Goal: Book appointment/travel/reservation

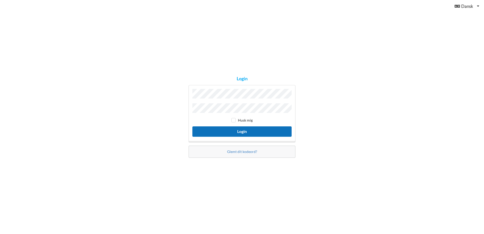
click at [241, 132] on button "Login" at bounding box center [241, 131] width 99 height 10
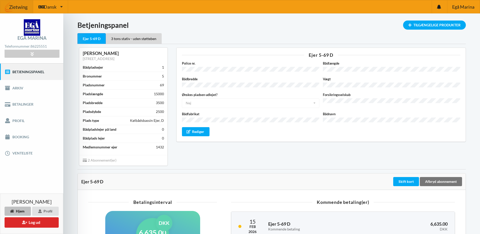
click at [203, 155] on div "Ejer 5-69 D Police nr. Bådlængde Bådbredde Vægt Ønskes pladsen udlejet? Nej Ja …" at bounding box center [321, 106] width 296 height 125
click at [24, 137] on link "Booking" at bounding box center [31, 137] width 63 height 16
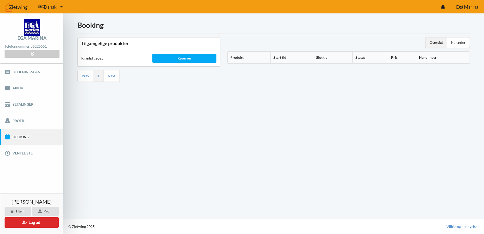
click at [128, 128] on div "Booking Tilgængelige produkter Kranløft 2025 Reserver Prev 1 Next Oversigt Kale…" at bounding box center [273, 115] width 420 height 205
click at [178, 60] on div "Reserver" at bounding box center [184, 58] width 64 height 9
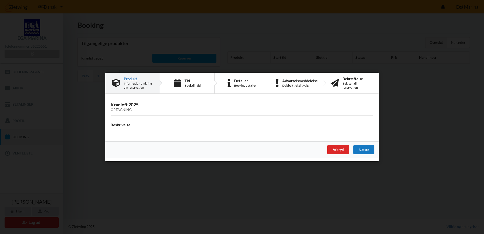
click at [358, 147] on div "Næste" at bounding box center [363, 149] width 21 height 9
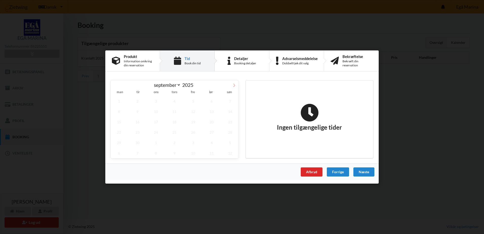
click at [233, 84] on icon at bounding box center [234, 85] width 4 height 4
select select "9"
click at [213, 131] on span "25" at bounding box center [211, 132] width 17 height 10
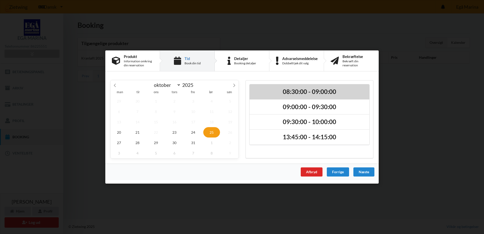
click at [312, 92] on h2 "08:30:00 - 09:00:00" at bounding box center [309, 92] width 113 height 8
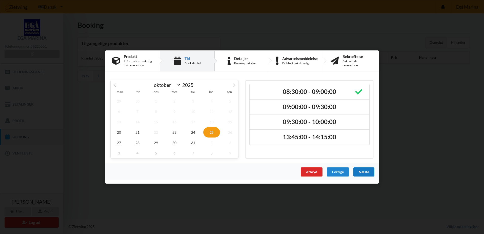
click at [363, 171] on div "Næste" at bounding box center [363, 171] width 21 height 9
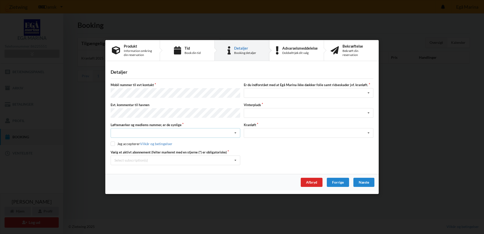
click at [235, 132] on icon at bounding box center [235, 132] width 8 height 9
click at [174, 152] on div "Ja, mine mærker er synlige og intakte" at bounding box center [175, 151] width 129 height 9
click at [113, 143] on input "checkbox" at bounding box center [113, 143] width 4 height 4
checkbox input "true"
click at [169, 162] on div "Select subscription(s) * Ejer 5-69 D * 3 tons stativ - uden støtteben" at bounding box center [175, 160] width 129 height 10
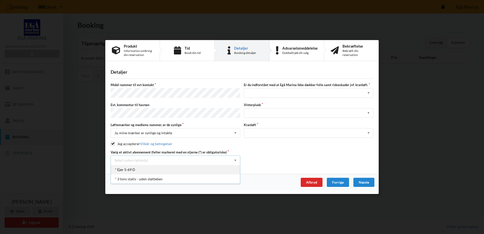
click at [136, 167] on div "* Ejer 5-69 D" at bounding box center [175, 169] width 129 height 9
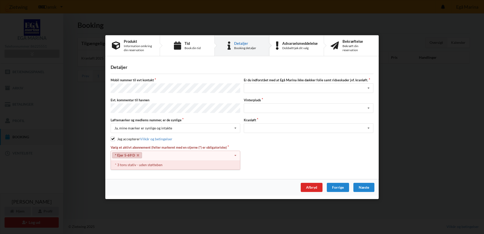
click at [156, 165] on div "* 3 tons stativ - uden støtteben" at bounding box center [175, 164] width 129 height 9
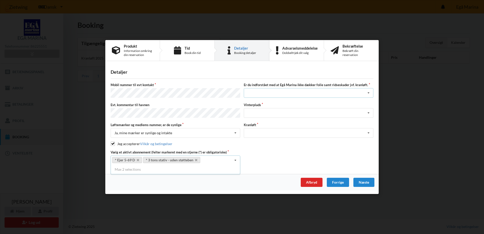
click at [269, 92] on div "Jeg har tæpper med og tager selv ansvaret for eventuelle folie samt ridseskader…" at bounding box center [308, 93] width 129 height 10
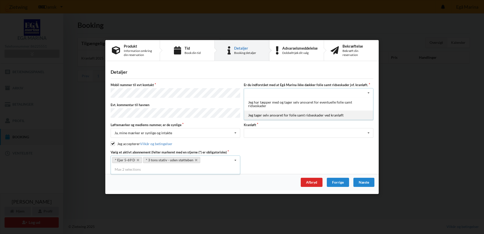
click at [302, 117] on div "Jeg tager selv ansvaret for folie samt ridseskader ved kranløft" at bounding box center [308, 115] width 129 height 9
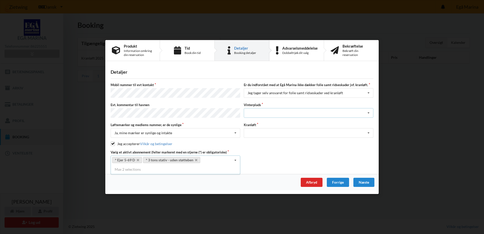
click at [273, 110] on div "Landplads nr. 1 Landplads nr. 2 Landplads nr.3 Landplads nr. 4 Landplads nr. 5 …" at bounding box center [308, 113] width 129 height 10
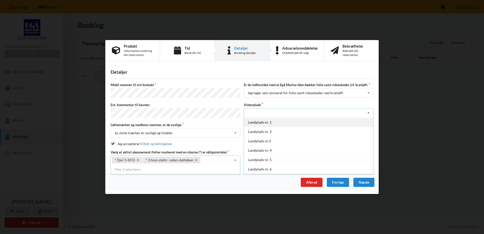
click at [276, 125] on div "Landplads nr. 1" at bounding box center [308, 121] width 129 height 9
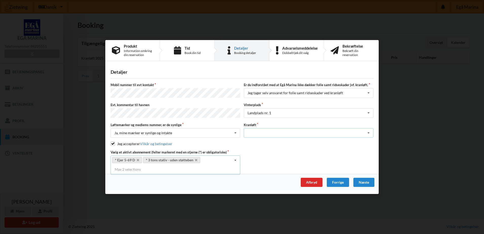
click at [271, 135] on div "Optagning" at bounding box center [308, 133] width 129 height 10
click at [266, 141] on div "Optagning" at bounding box center [308, 141] width 129 height 9
click at [263, 163] on div "Vælg et aktivt abonnement (felter markeret med en stjerne (*) er obligatoriske)…" at bounding box center [242, 157] width 266 height 15
click at [358, 181] on div "Næste" at bounding box center [363, 182] width 21 height 9
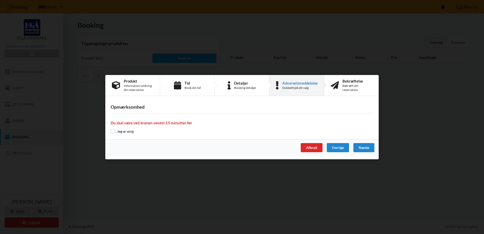
click at [114, 130] on input "checkbox" at bounding box center [113, 131] width 4 height 4
checkbox input "true"
click at [369, 147] on div "Næste" at bounding box center [363, 147] width 21 height 9
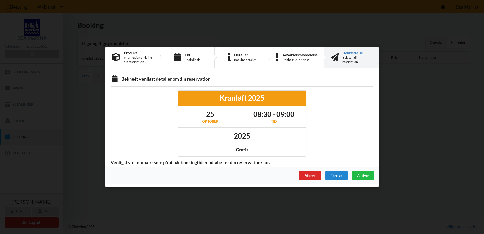
click at [244, 170] on div "Afbryd Forrige Aktiver" at bounding box center [241, 175] width 273 height 16
click at [357, 178] on div "Aktiver" at bounding box center [363, 175] width 23 height 9
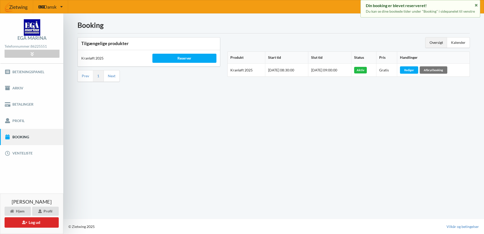
drag, startPoint x: 157, startPoint y: 138, endPoint x: 166, endPoint y: 139, distance: 9.6
click at [158, 138] on div "Booking Tilgængelige produkter Kranløft 2025 Reserver Prev 1 Next Oversigt Kale…" at bounding box center [273, 115] width 420 height 205
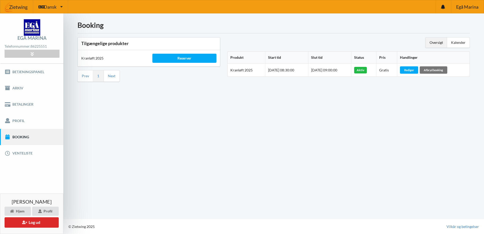
click at [153, 121] on div "Booking Tilgængelige produkter Kranløft 2025 Reserver Prev 1 Next Oversigt Kale…" at bounding box center [273, 115] width 420 height 205
click at [111, 148] on div "Booking Tilgængelige produkter Kranløft 2025 Reserver Prev 1 Next Oversigt Kale…" at bounding box center [273, 115] width 420 height 205
click at [199, 143] on div "Booking Tilgængelige produkter Kranløft 2025 Reserver Prev 1 Next Oversigt Kale…" at bounding box center [273, 115] width 420 height 205
click at [112, 138] on div "Booking Tilgængelige produkter Kranløft 2025 Reserver Prev 1 Next Oversigt Kale…" at bounding box center [273, 115] width 420 height 205
click at [134, 127] on div "Booking Tilgængelige produkter Kranløft 2025 Reserver Prev 1 Next Oversigt Kale…" at bounding box center [273, 115] width 420 height 205
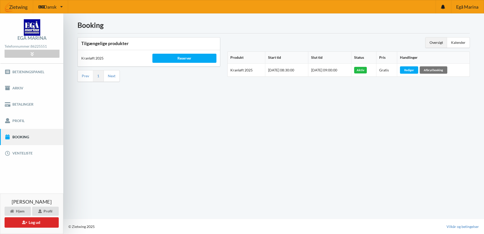
click at [175, 134] on div "Booking Tilgængelige produkter Kranløft 2025 Reserver Prev 1 Next Oversigt Kale…" at bounding box center [273, 115] width 420 height 205
click at [202, 137] on div "Booking Tilgængelige produkter Kranløft 2025 Reserver Prev 1 Next Oversigt Kale…" at bounding box center [273, 115] width 420 height 205
drag, startPoint x: 209, startPoint y: 132, endPoint x: 216, endPoint y: 132, distance: 6.8
click at [212, 132] on div "Booking Tilgængelige produkter Kranløft 2025 Reserver Prev 1 Next Oversigt Kale…" at bounding box center [273, 115] width 420 height 205
click at [202, 136] on div "Booking Tilgængelige produkter Kranløft 2025 Reserver Prev 1 Next Oversigt Kale…" at bounding box center [273, 115] width 420 height 205
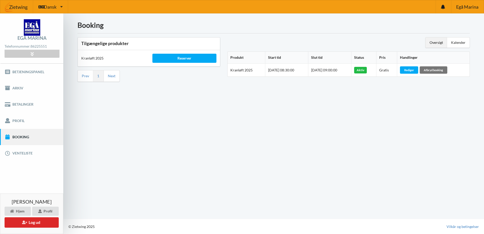
drag, startPoint x: 168, startPoint y: 142, endPoint x: 185, endPoint y: 140, distance: 17.9
click at [168, 142] on div "Booking Tilgængelige produkter Kranløft 2025 Reserver Prev 1 Next Oversigt Kale…" at bounding box center [273, 115] width 420 height 205
click at [201, 140] on div "Booking Tilgængelige produkter Kranløft 2025 Reserver Prev 1 Next Oversigt Kale…" at bounding box center [273, 115] width 420 height 205
click at [186, 143] on div "Booking Tilgængelige produkter Kranløft 2025 Reserver Prev 1 Next Oversigt Kale…" at bounding box center [273, 115] width 420 height 205
click at [37, 122] on link "Profil" at bounding box center [31, 120] width 63 height 16
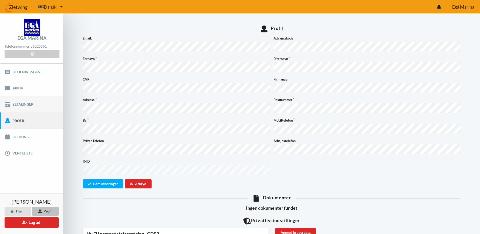
click at [37, 104] on link "Betalinger" at bounding box center [31, 104] width 63 height 16
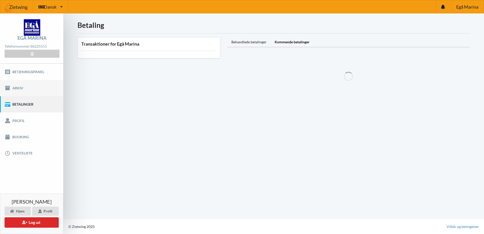
click at [38, 88] on link "Arkiv" at bounding box center [31, 88] width 63 height 16
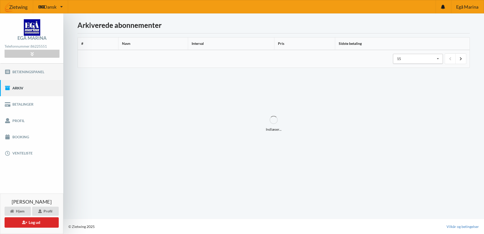
click at [39, 76] on link "Betjeningspanel" at bounding box center [31, 71] width 63 height 16
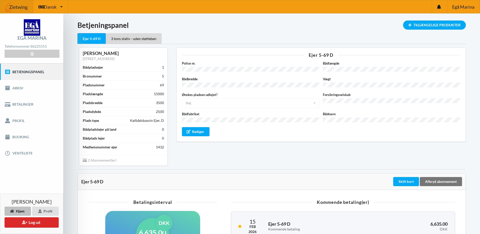
click at [70, 178] on div "Indlæser... Tilgængelige Produkter Betjeningspanel Ejer 5-69 D 3 tons stativ - …" at bounding box center [271, 195] width 417 height 364
click at [136, 37] on div "3 tons stativ - uden støtteben" at bounding box center [134, 38] width 56 height 11
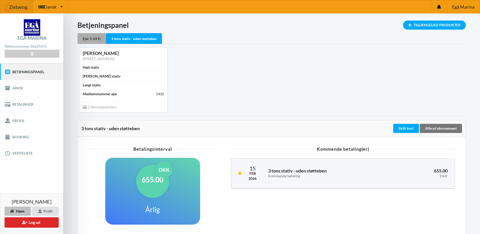
click at [96, 40] on div "Ejer 5-69 D" at bounding box center [91, 38] width 29 height 11
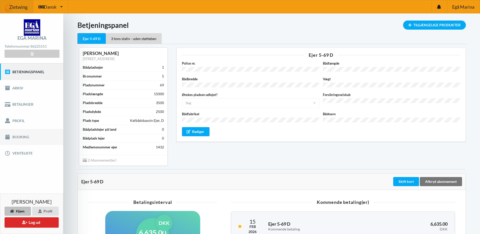
click at [27, 140] on link "Booking" at bounding box center [31, 137] width 63 height 16
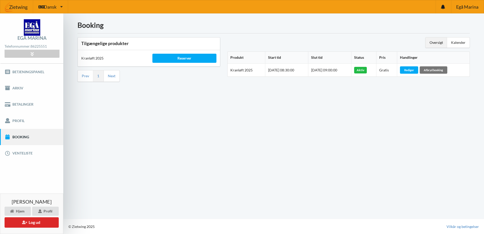
click at [227, 131] on div "Booking Tilgængelige produkter Kranløft 2025 Reserver Prev 1 Next Oversigt Kale…" at bounding box center [273, 115] width 420 height 205
